Goal: Find specific page/section: Find specific page/section

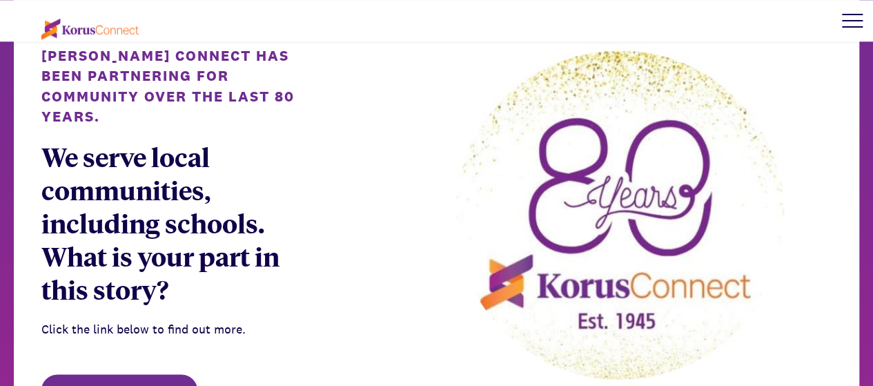
scroll to position [725, 0]
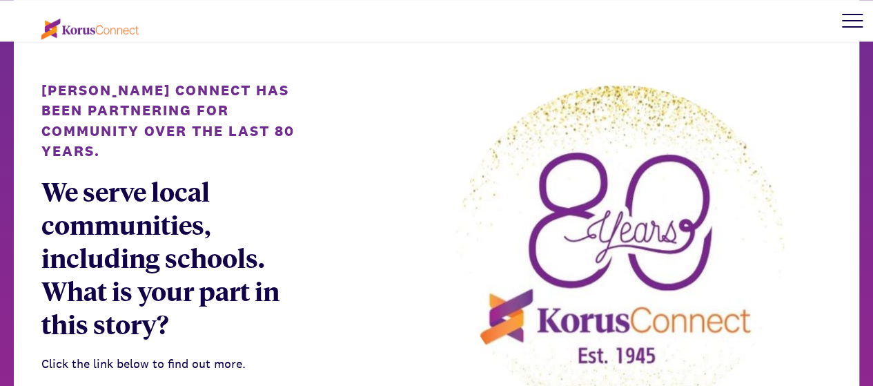
click at [852, 28] on div at bounding box center [852, 20] width 41 height 41
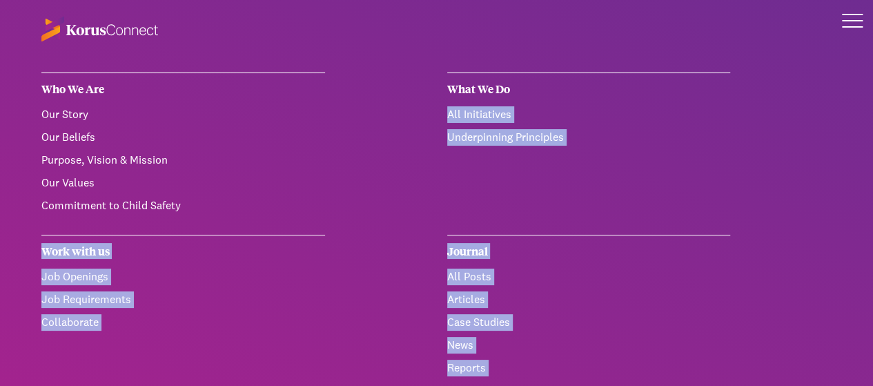
drag, startPoint x: 866, startPoint y: 38, endPoint x: 863, endPoint y: 77, distance: 38.7
click at [863, 41] on div "Who We Are Learn more about us. Our Story Our Beliefs Purpose, Vision & Mission…" at bounding box center [436, 20] width 873 height 41
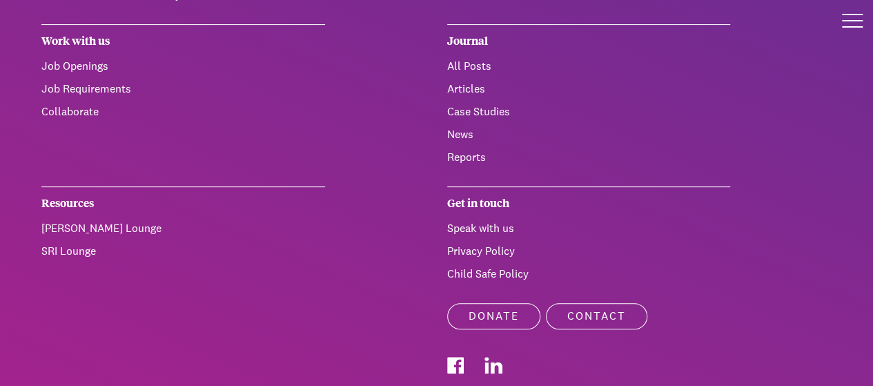
scroll to position [211, 0]
click at [101, 225] on link "[PERSON_NAME] Lounge" at bounding box center [101, 227] width 120 height 14
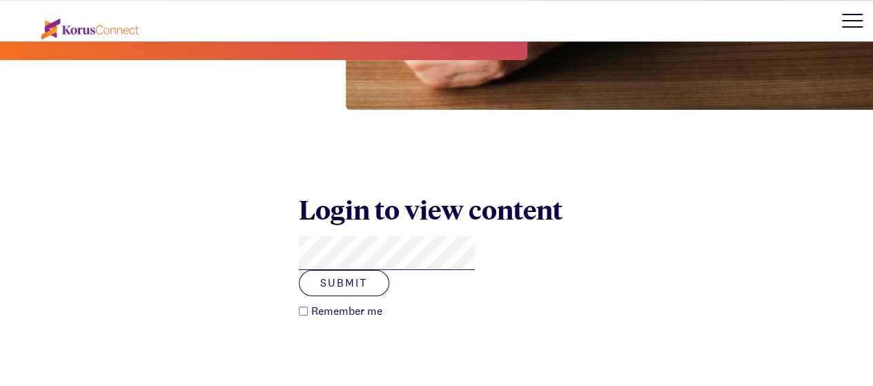
scroll to position [465, 0]
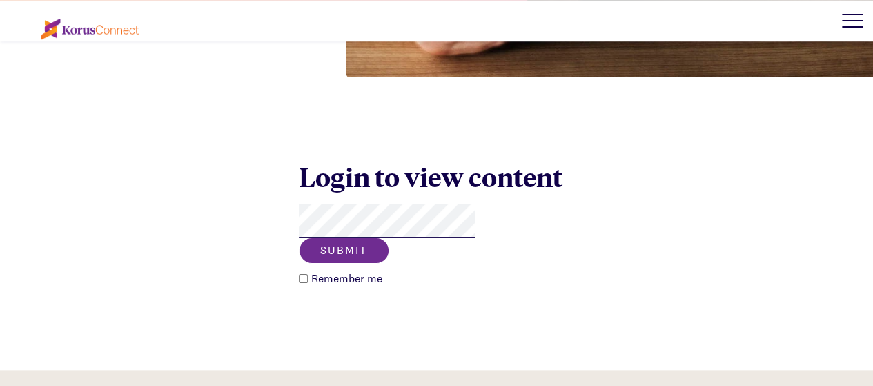
click at [389, 237] on button "Submit" at bounding box center [344, 250] width 90 height 26
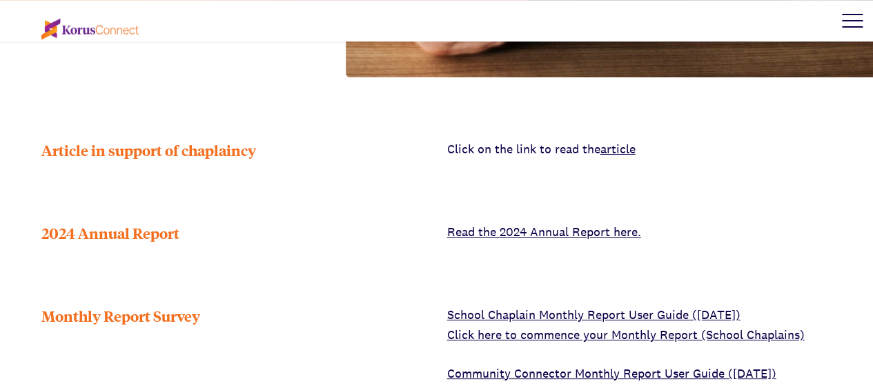
click at [595, 326] on link "Click here to commence your Monthly Report (School Chaplains)" at bounding box center [625, 334] width 357 height 16
